Goal: Information Seeking & Learning: Learn about a topic

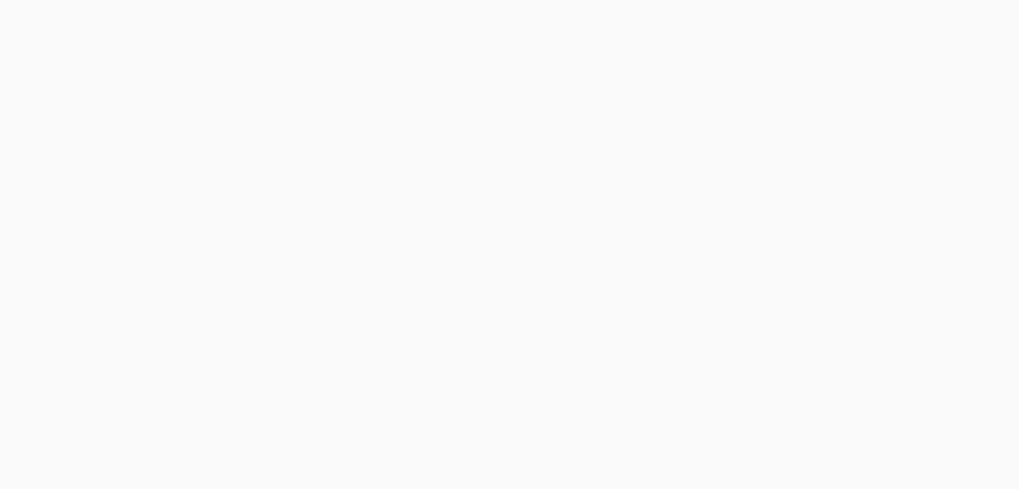
scroll to position [530, 0]
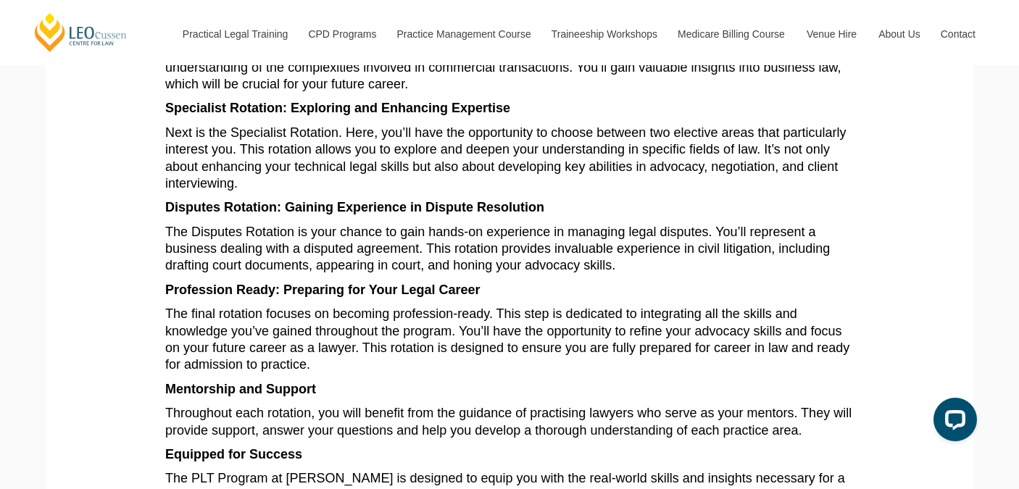
scroll to position [520, 0]
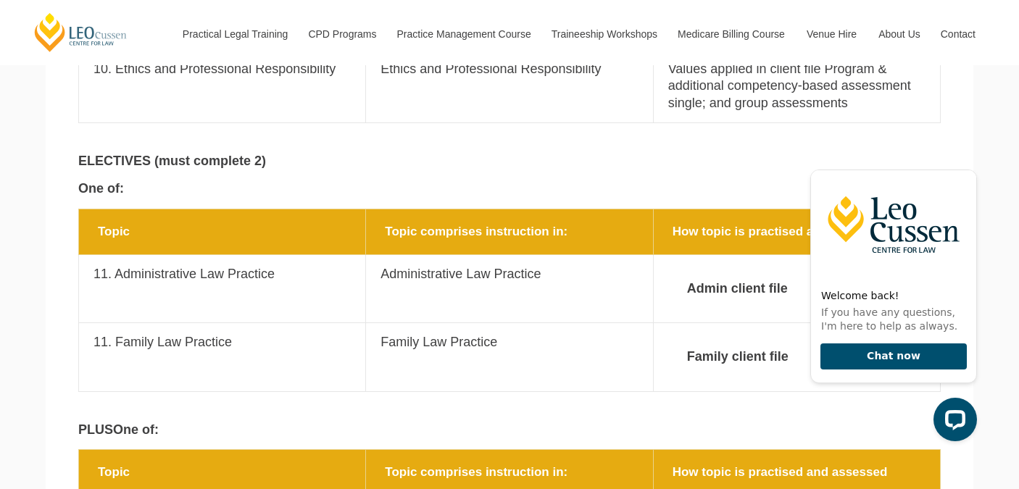
scroll to position [4207, 0]
